Goal: Task Accomplishment & Management: Manage account settings

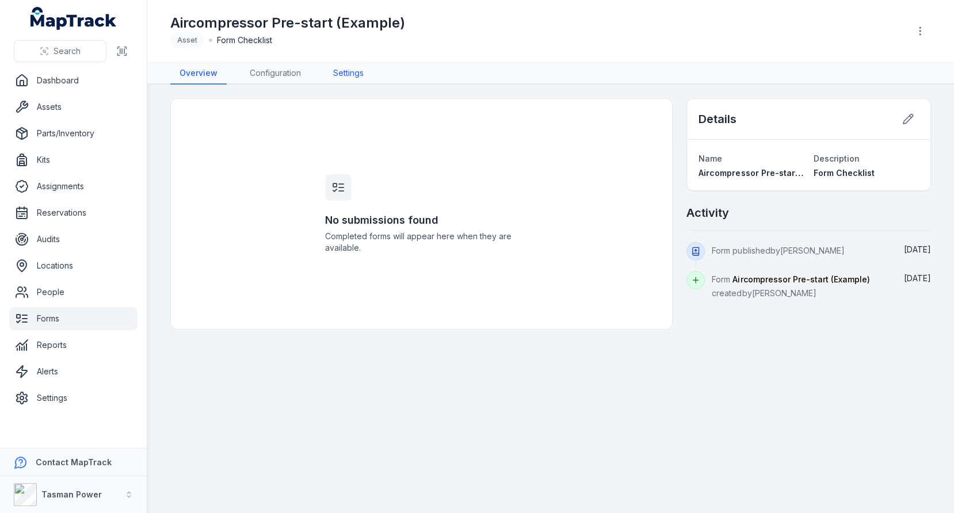
click at [343, 72] on link "Settings" at bounding box center [348, 74] width 49 height 22
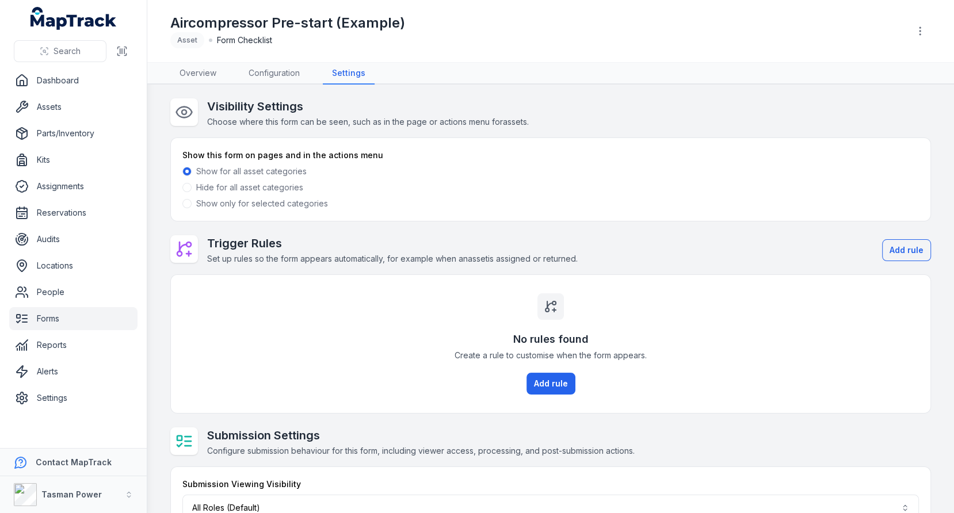
click at [210, 203] on label "Show only for selected categories" at bounding box center [262, 204] width 132 height 12
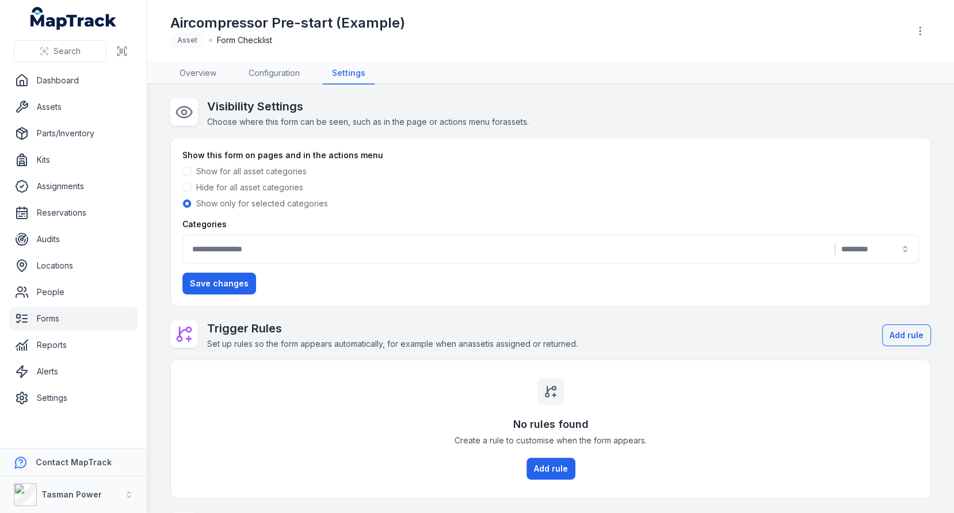
click at [294, 257] on button "|" at bounding box center [550, 249] width 737 height 29
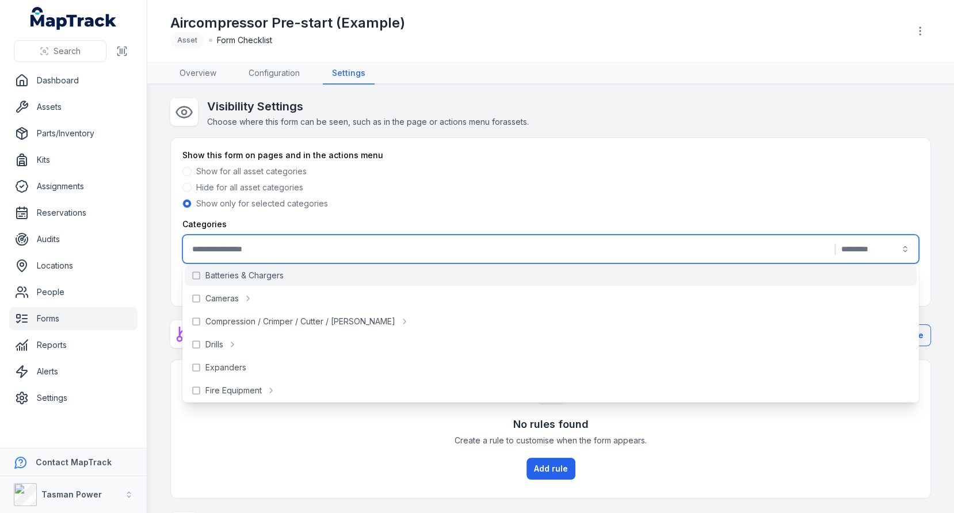
scroll to position [75, 0]
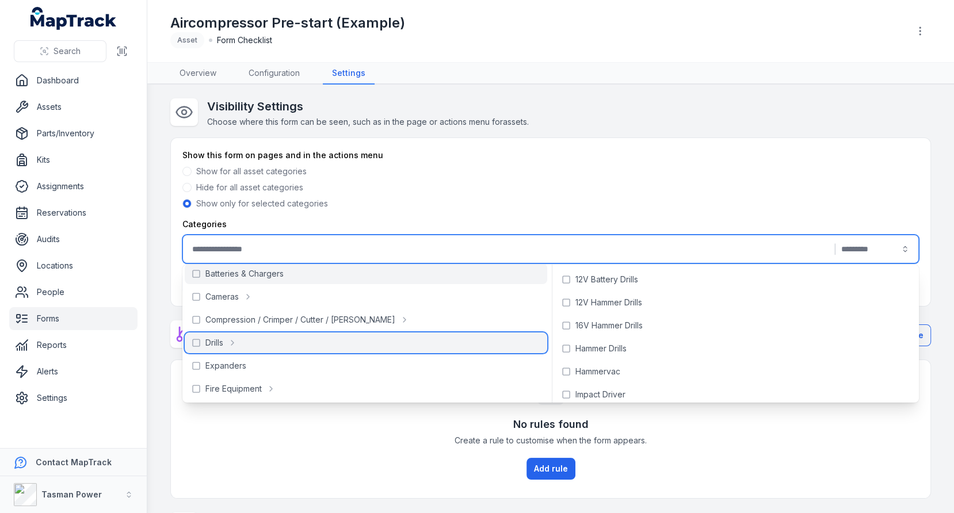
click at [289, 340] on div "Drills" at bounding box center [366, 343] width 363 height 21
type input "**********"
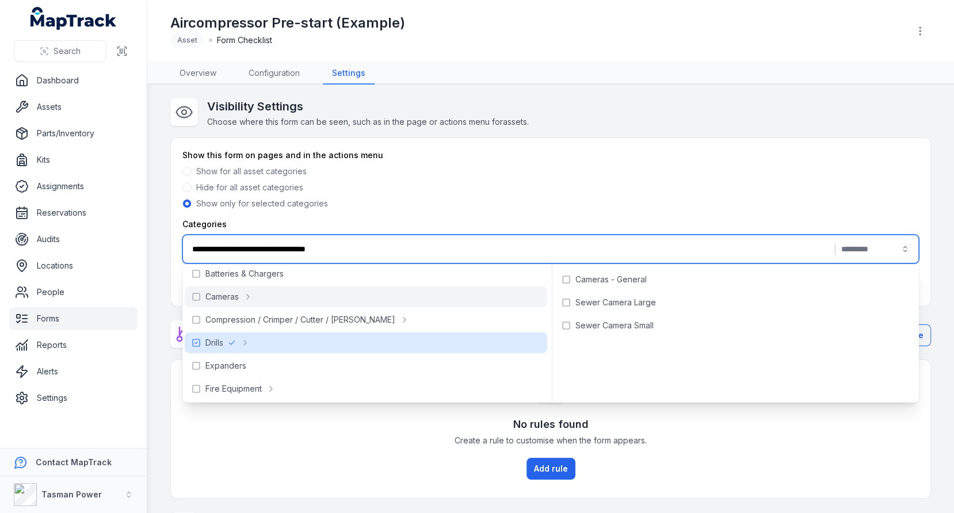
click at [558, 184] on div "Hide for all asset categories" at bounding box center [550, 188] width 737 height 12
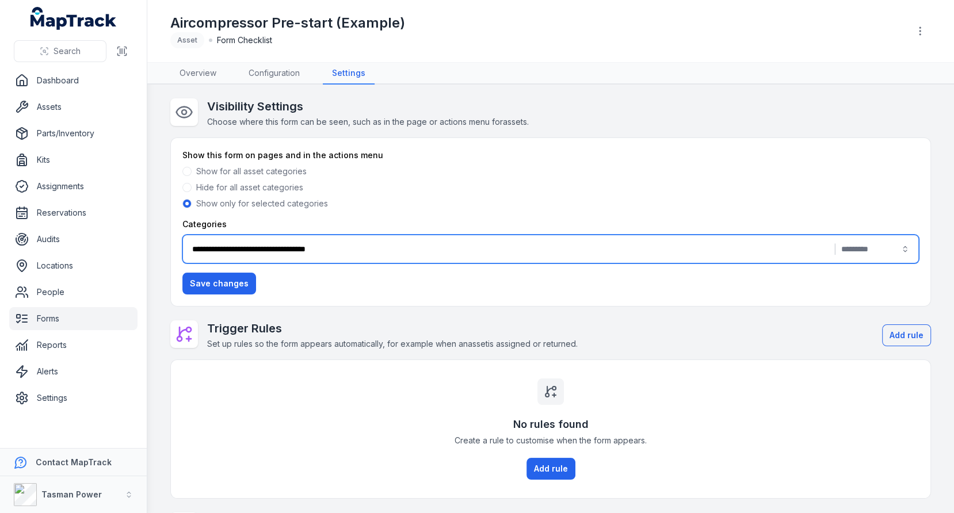
scroll to position [131, 0]
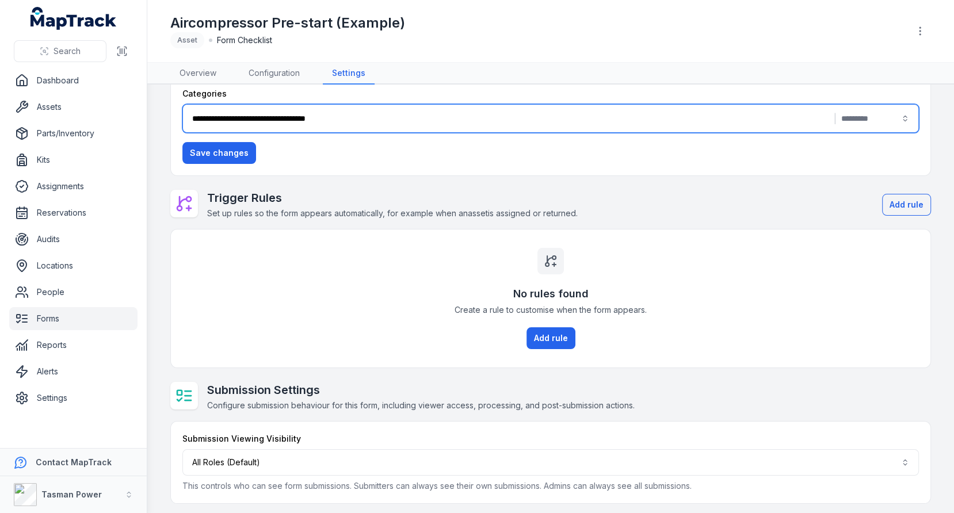
click at [557, 473] on div "Submission Viewing Visibility All Roles (Default) This controls who can see for…" at bounding box center [550, 462] width 737 height 59
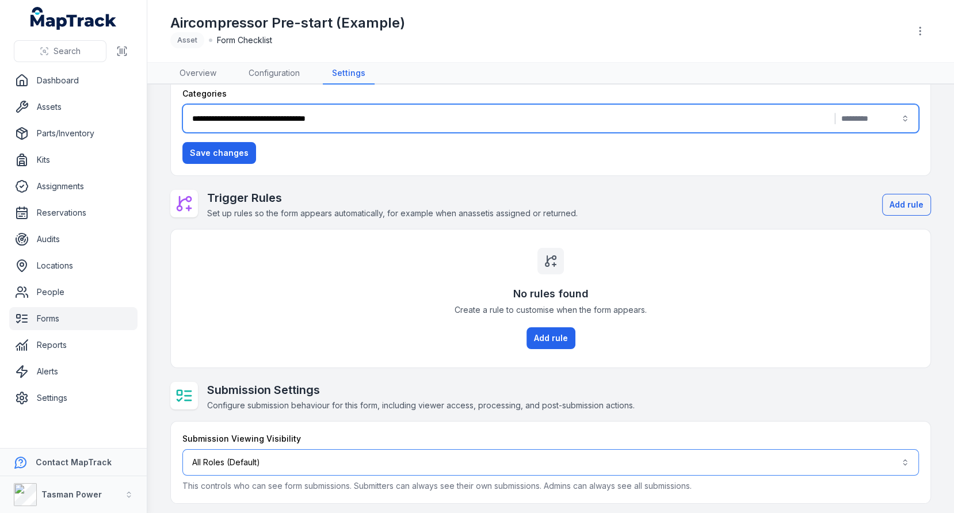
click at [551, 466] on button "All Roles (Default)" at bounding box center [550, 463] width 737 height 26
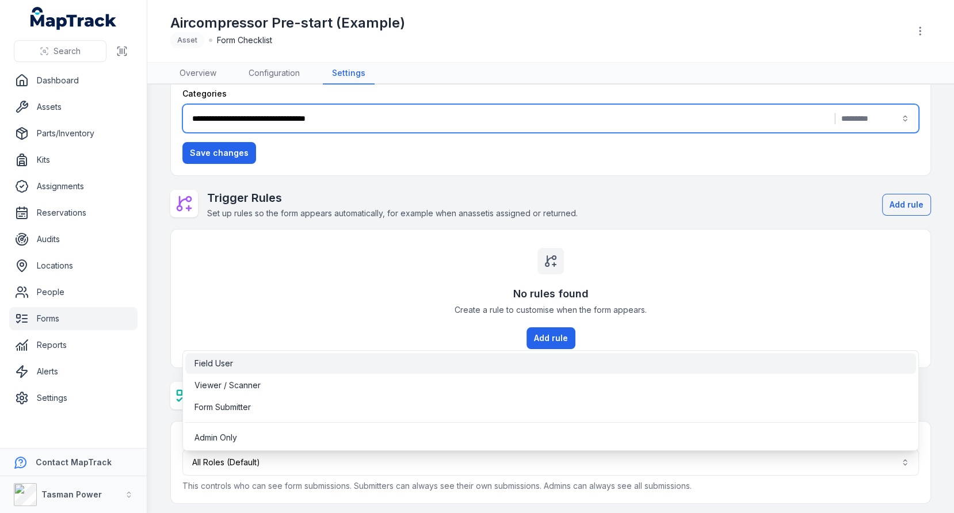
click at [442, 313] on div "**********" at bounding box center [550, 236] width 761 height 536
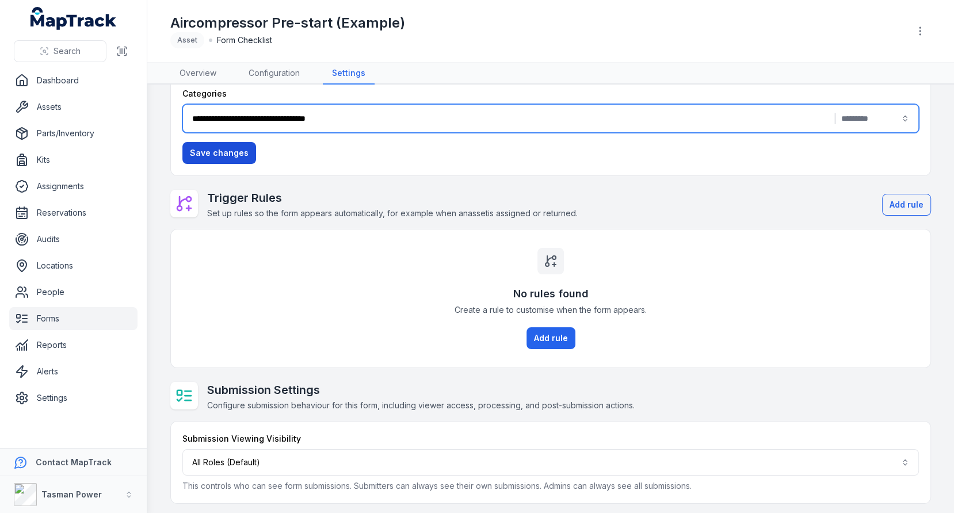
click at [228, 150] on button "Save changes" at bounding box center [219, 153] width 74 height 22
